Goal: Navigation & Orientation: Find specific page/section

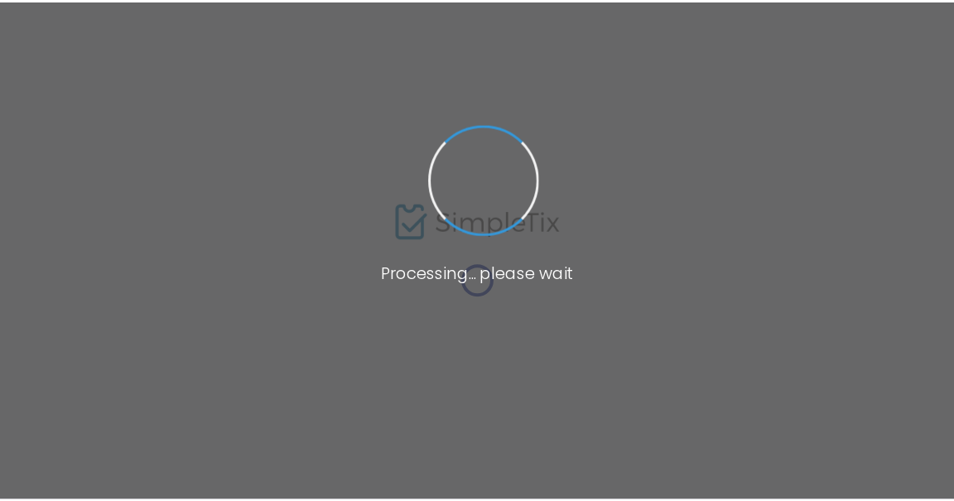
scroll to position [75, 0]
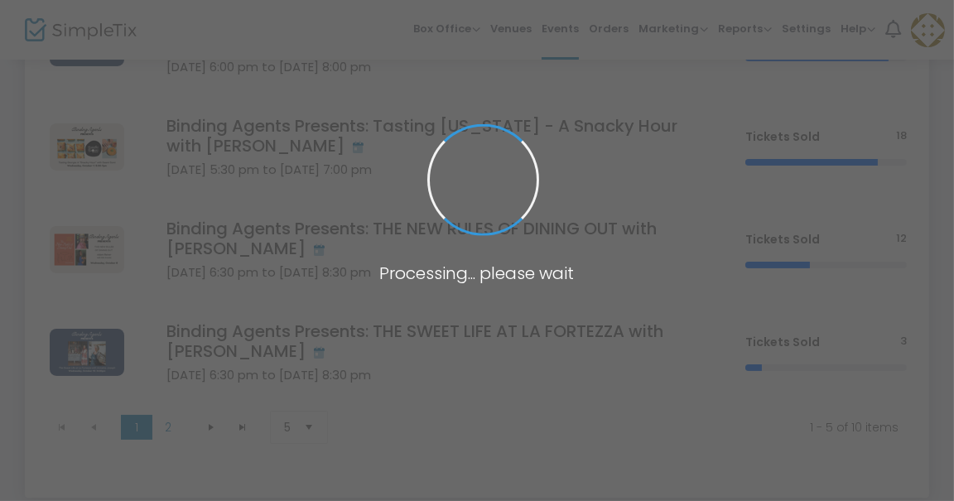
scroll to position [350, 0]
